Goal: Find specific page/section: Find specific page/section

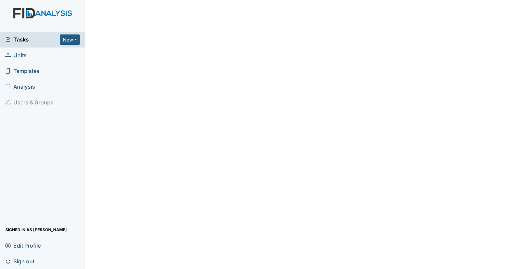
click at [19, 55] on span "Units" at bounding box center [15, 55] width 21 height 10
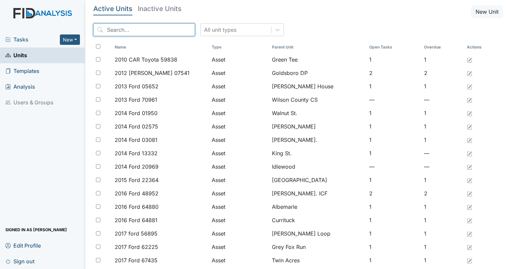
click at [159, 27] on input "search" at bounding box center [144, 29] width 102 height 13
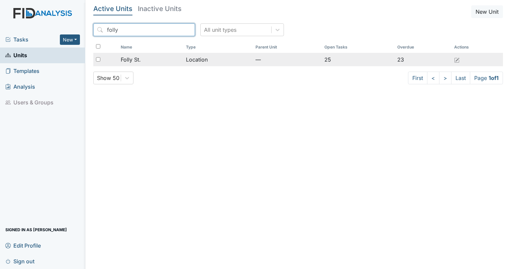
type input "folly"
click at [135, 58] on span "Folly St." at bounding box center [131, 60] width 20 height 8
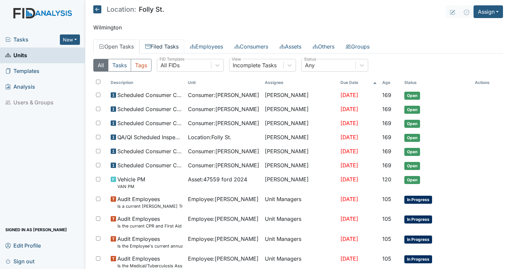
click at [170, 47] on link "Filed Tasks" at bounding box center [162, 46] width 45 height 14
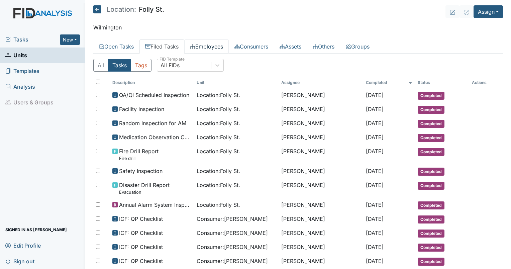
click at [220, 50] on link "Employees" at bounding box center [206, 46] width 44 height 14
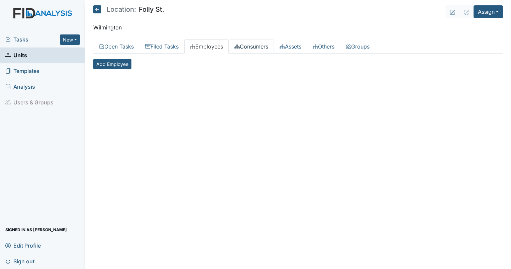
click at [259, 44] on link "Consumers" at bounding box center [251, 46] width 45 height 14
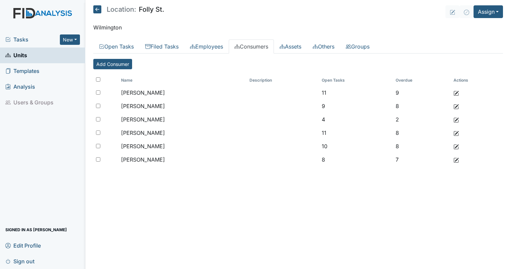
click at [48, 159] on div "Tasks New Form Inspection Document Bundle Units Templates Analysis Users & Grou…" at bounding box center [42, 150] width 85 height 237
click at [13, 55] on span "Units" at bounding box center [16, 55] width 22 height 10
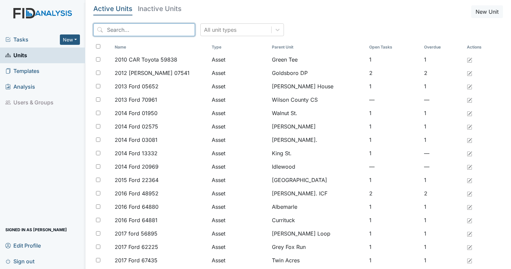
click at [144, 28] on input "search" at bounding box center [144, 29] width 102 height 13
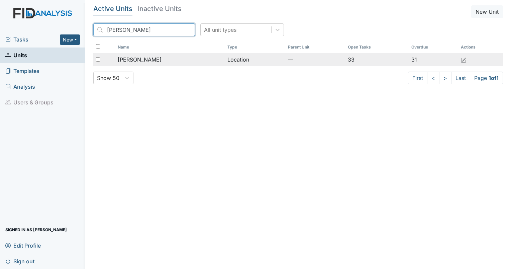
type input "lockwood"
click at [141, 55] on td "Lockwood" at bounding box center [170, 59] width 110 height 13
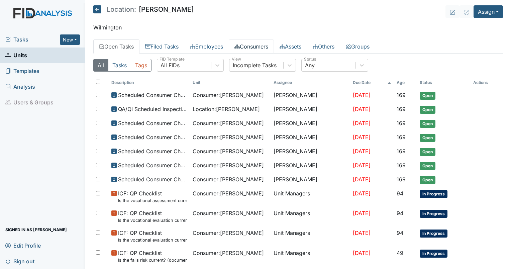
click at [248, 49] on link "Consumers" at bounding box center [251, 46] width 45 height 14
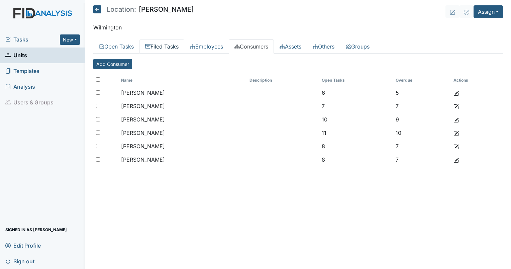
click at [158, 44] on link "Filed Tasks" at bounding box center [162, 46] width 45 height 14
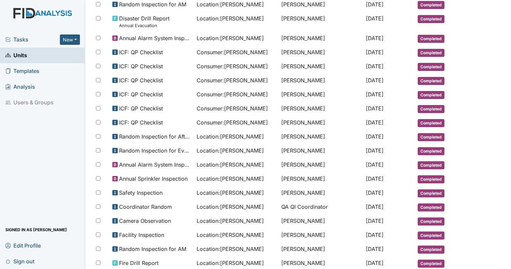
drag, startPoint x: 506, startPoint y: 76, endPoint x: 510, endPoint y: 133, distance: 57.4
click at [510, 133] on main "Location: [GEOGRAPHIC_DATA] Assign Assign Form Assign Inspection Assign Documen…" at bounding box center [298, 134] width 426 height 269
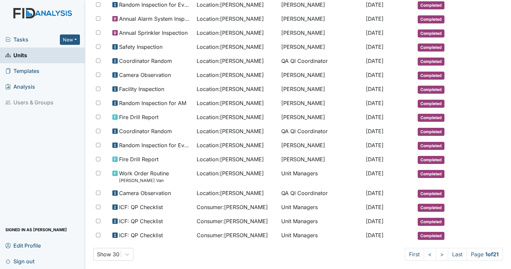
scroll to position [130, 0]
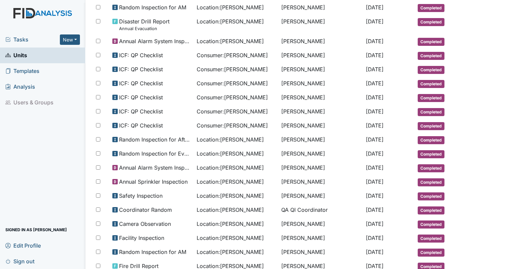
drag, startPoint x: 503, startPoint y: 135, endPoint x: 502, endPoint y: 69, distance: 65.6
click at [502, 69] on main "Location: [GEOGRAPHIC_DATA] Assign Assign Form Assign Inspection Assign Documen…" at bounding box center [298, 134] width 426 height 269
drag, startPoint x: 502, startPoint y: 69, endPoint x: 502, endPoint y: 26, distance: 42.8
click at [502, 26] on main "Location: [GEOGRAPHIC_DATA] Assign Assign Form Assign Inspection Assign Documen…" at bounding box center [298, 134] width 426 height 269
drag, startPoint x: 502, startPoint y: 26, endPoint x: 509, endPoint y: 7, distance: 20.5
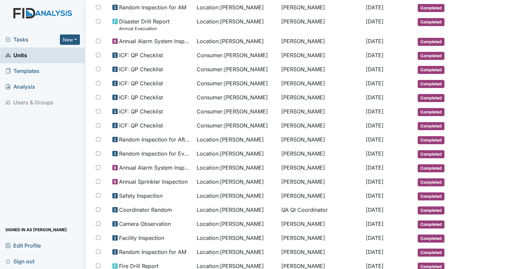
click at [509, 7] on main "Location: [GEOGRAPHIC_DATA] Assign Assign Form Assign Inspection Assign Documen…" at bounding box center [298, 134] width 426 height 269
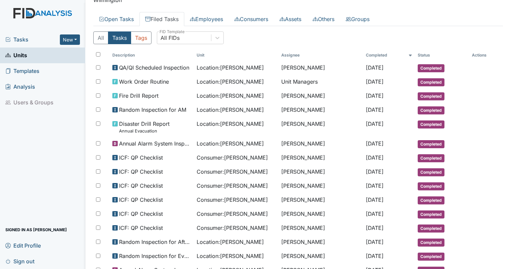
scroll to position [0, 0]
